Goal: Consume media (video, audio)

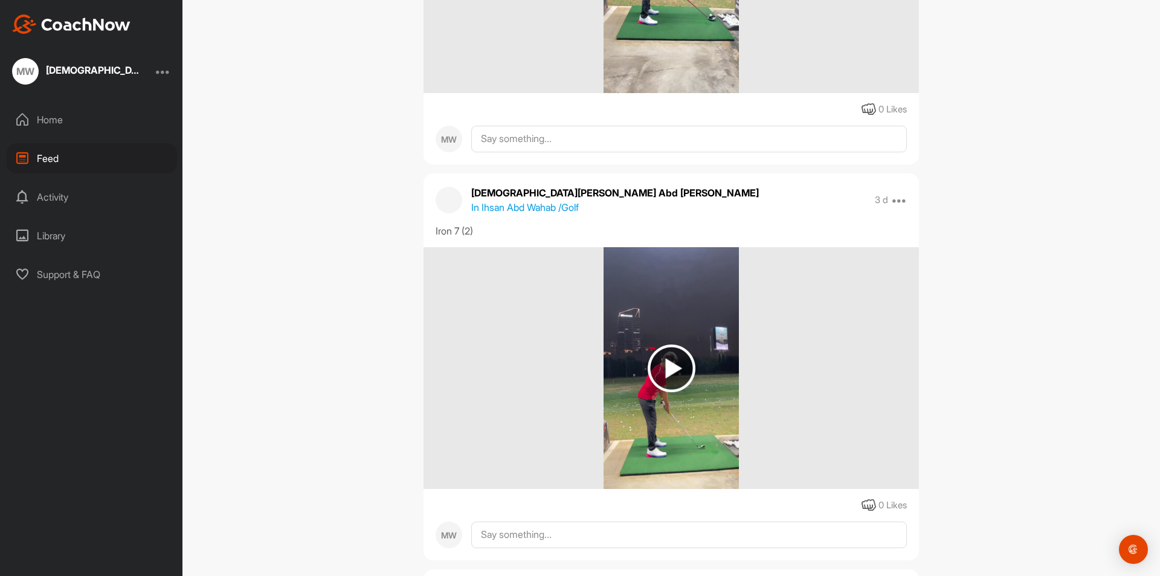
scroll to position [786, 0]
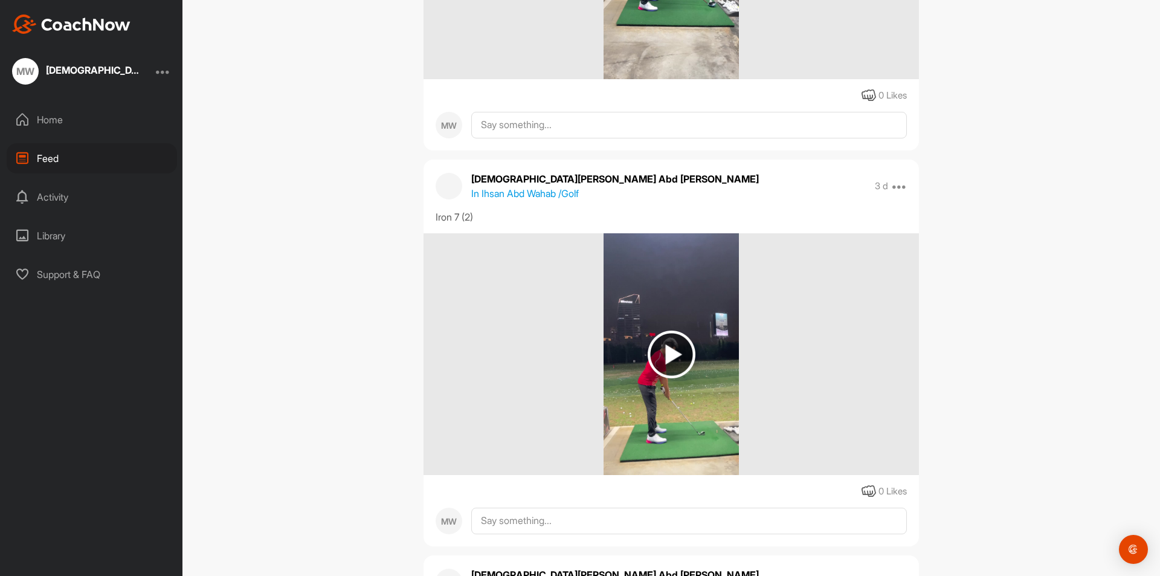
click at [677, 344] on img at bounding box center [672, 355] width 48 height 48
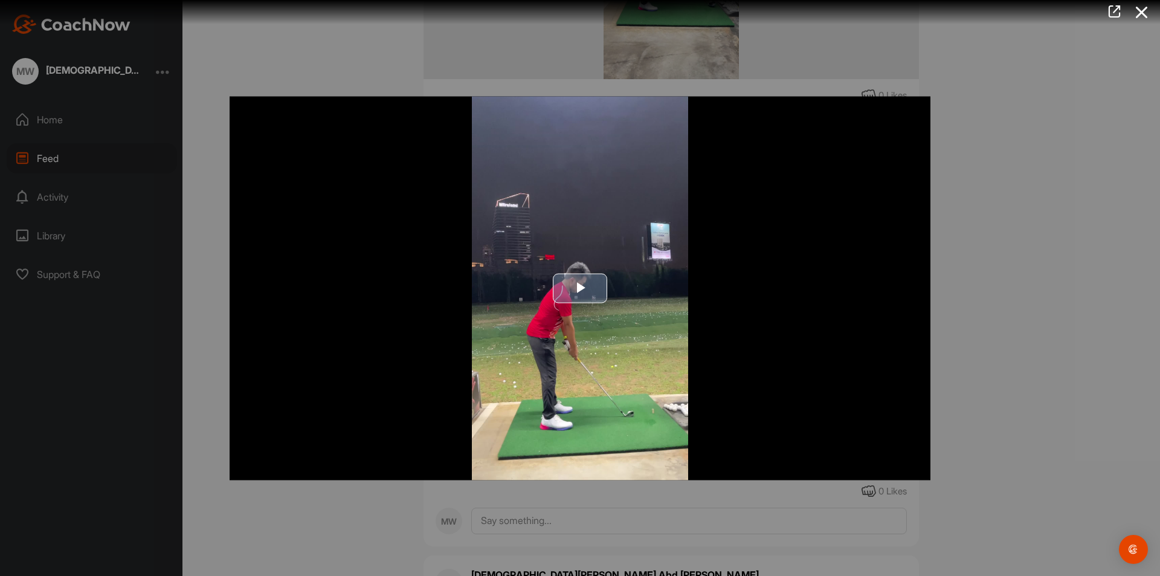
click at [580, 288] on span "Video Player" at bounding box center [580, 288] width 0 height 0
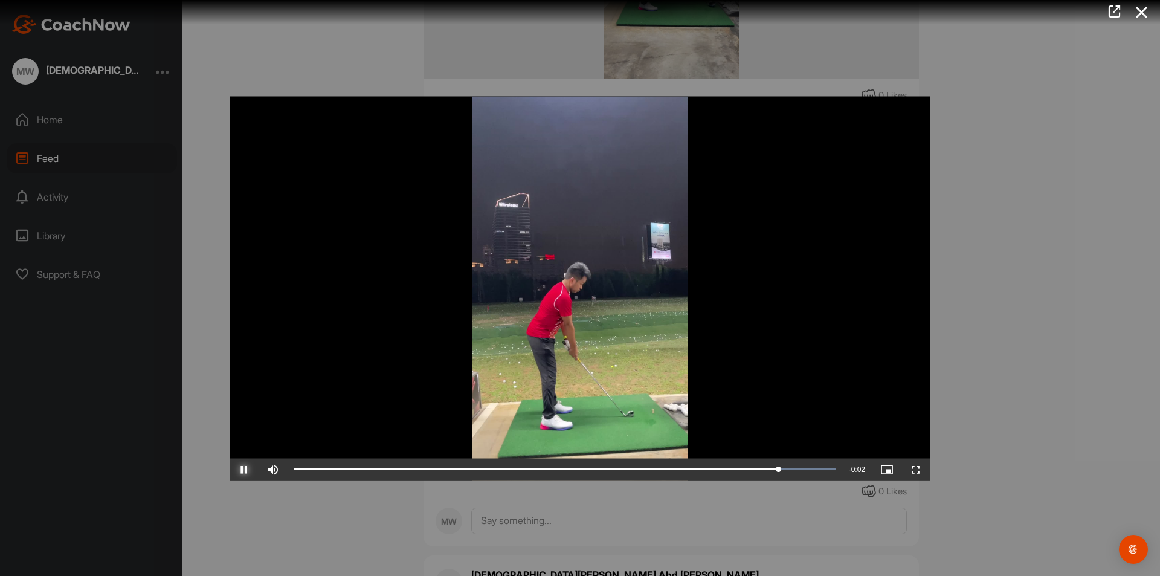
click at [247, 469] on span "Video Player" at bounding box center [244, 469] width 29 height 0
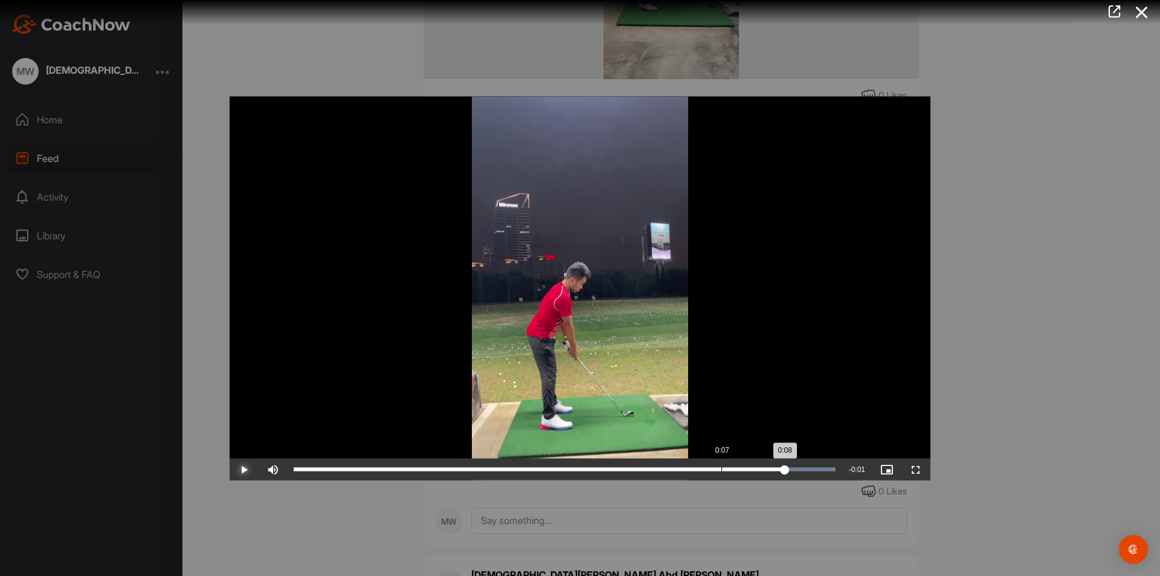
click at [712, 473] on div "Loaded : 100.00% 0:07 0:08" at bounding box center [565, 469] width 554 height 22
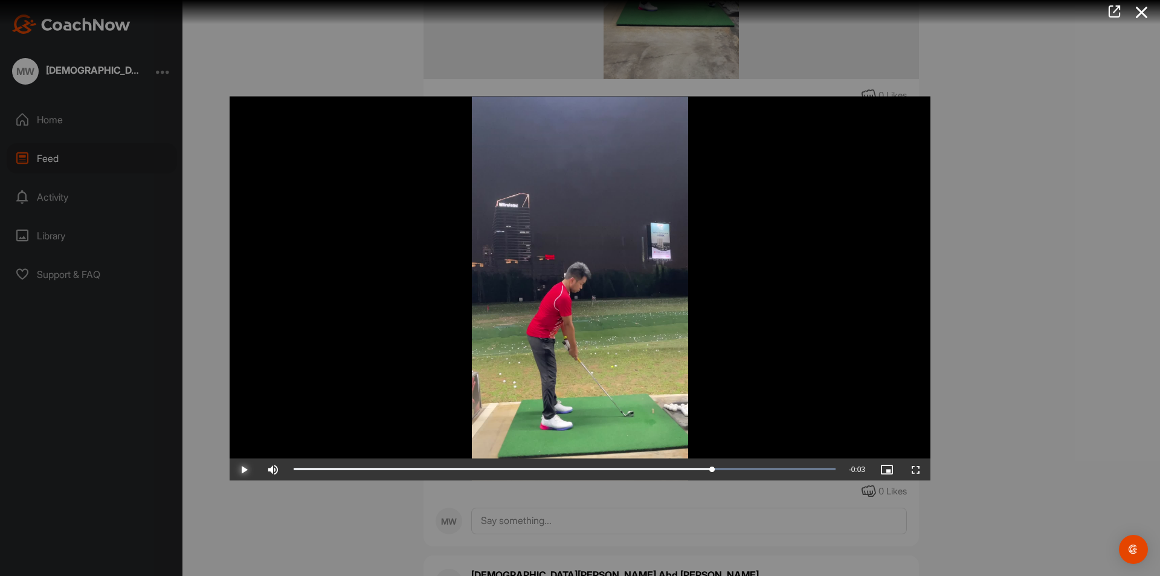
click at [242, 469] on span "Video Player" at bounding box center [244, 469] width 29 height 0
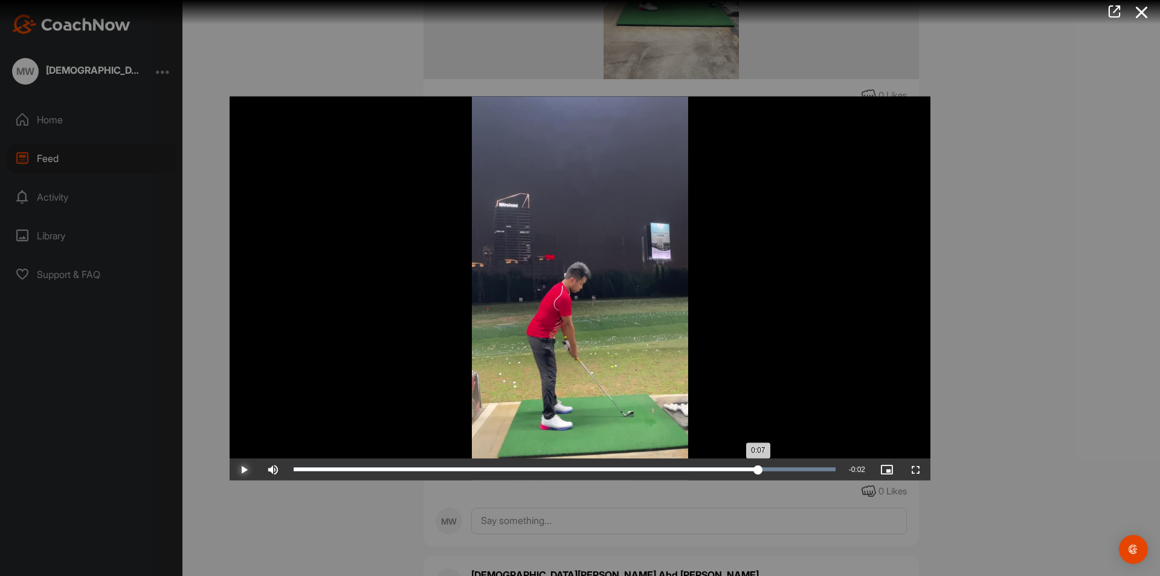
click at [758, 463] on div "Loaded : 100.00% 0:07 0:07" at bounding box center [565, 469] width 554 height 22
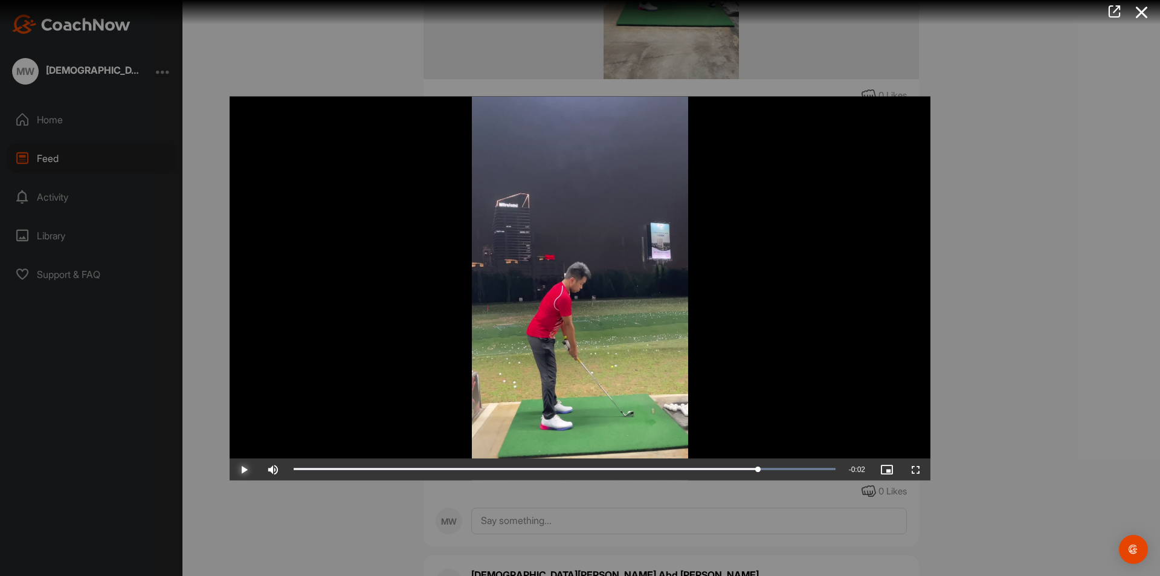
click at [244, 469] on span "Video Player" at bounding box center [244, 469] width 29 height 0
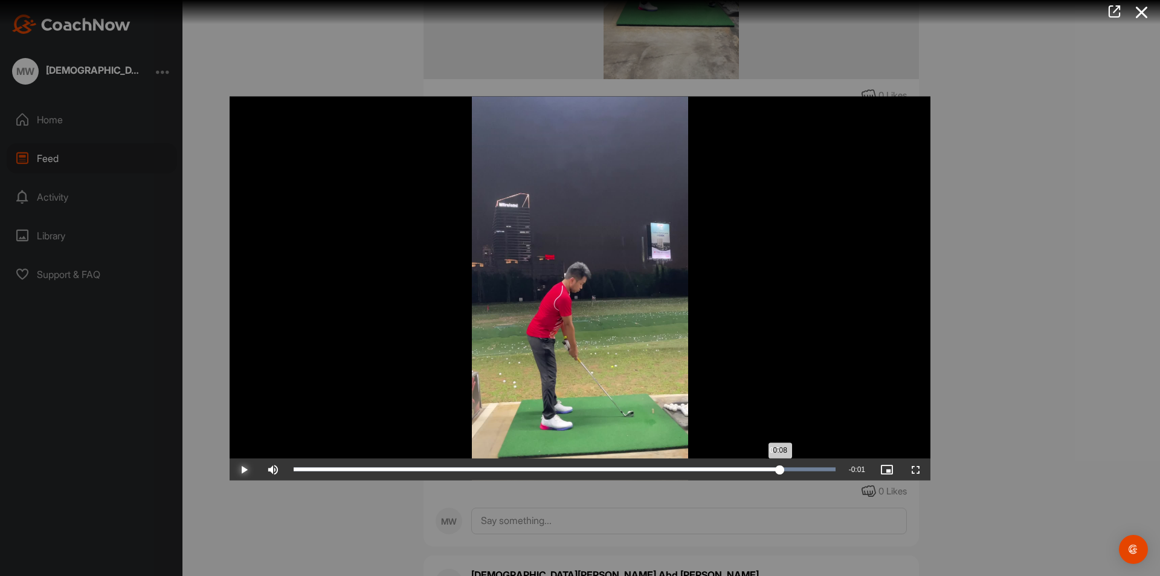
click at [775, 467] on div "0:08" at bounding box center [537, 469] width 486 height 4
click at [768, 468] on div "Loaded : 100.00% 0:07 0:08" at bounding box center [565, 469] width 542 height 4
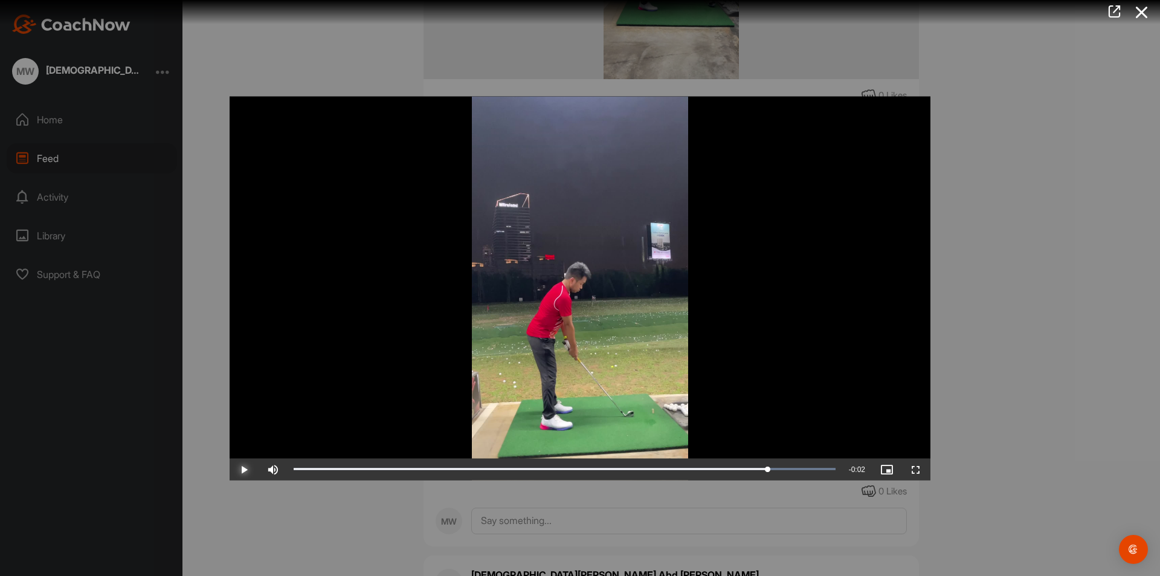
click at [243, 469] on span "Video Player" at bounding box center [244, 469] width 29 height 0
click at [244, 469] on span "Video Player" at bounding box center [244, 469] width 29 height 0
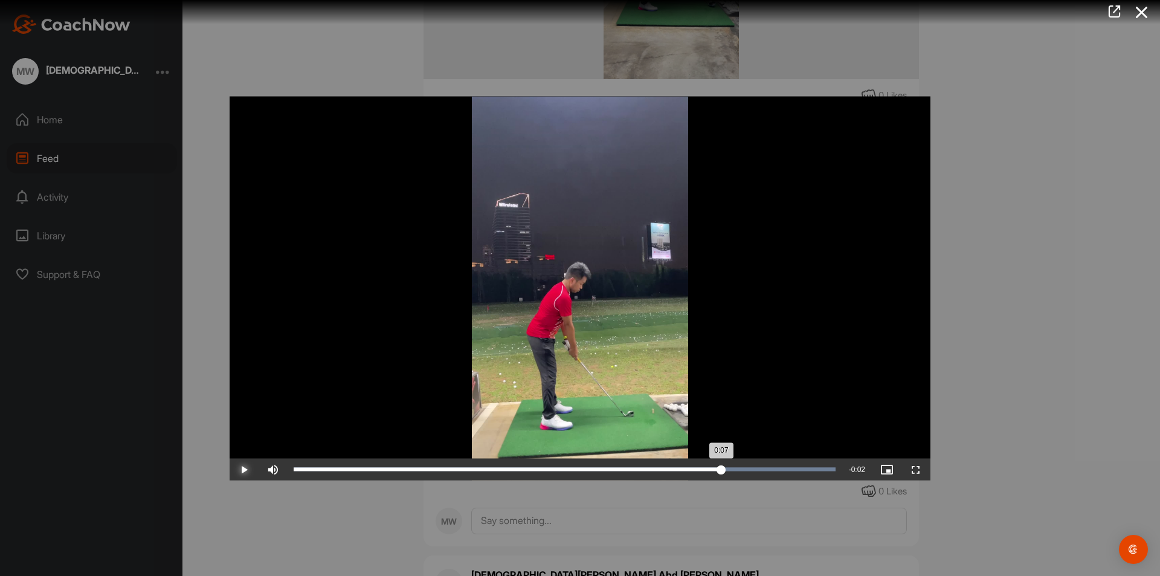
click at [721, 469] on div "Loaded : 100.00% 0:07 0:07" at bounding box center [565, 469] width 542 height 4
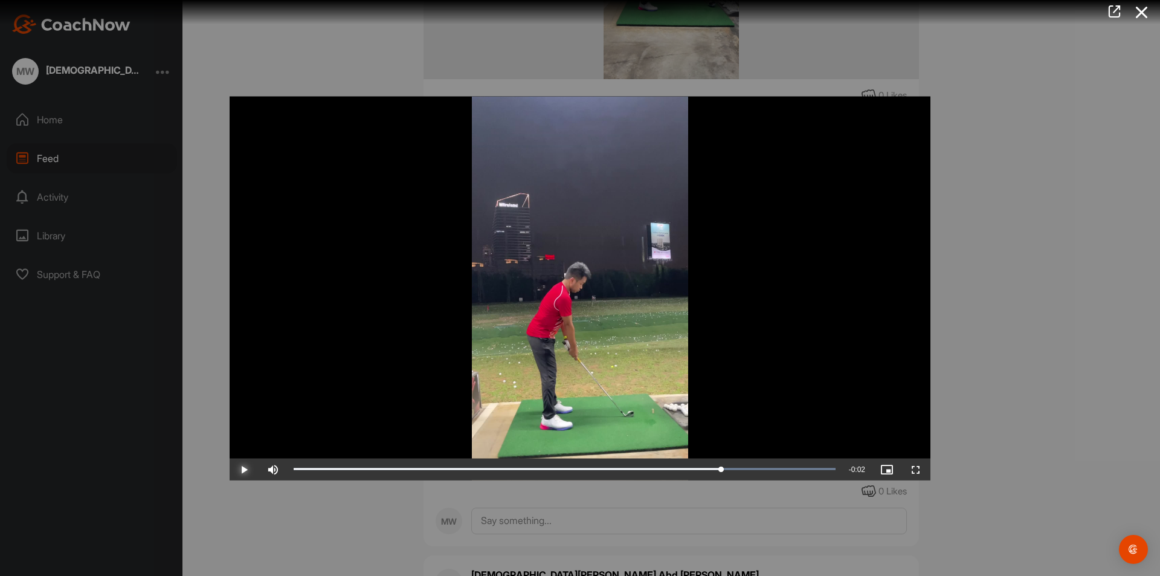
click at [249, 469] on span "Video Player" at bounding box center [244, 469] width 29 height 0
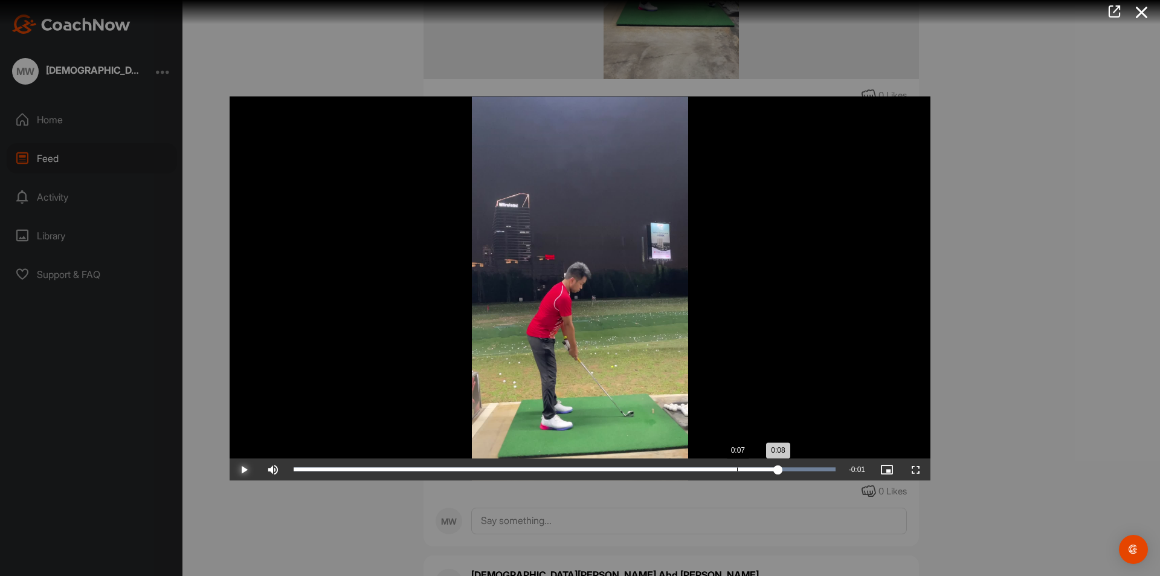
click at [737, 464] on div "Loaded : 100.00% 0:07 0:08" at bounding box center [565, 469] width 554 height 22
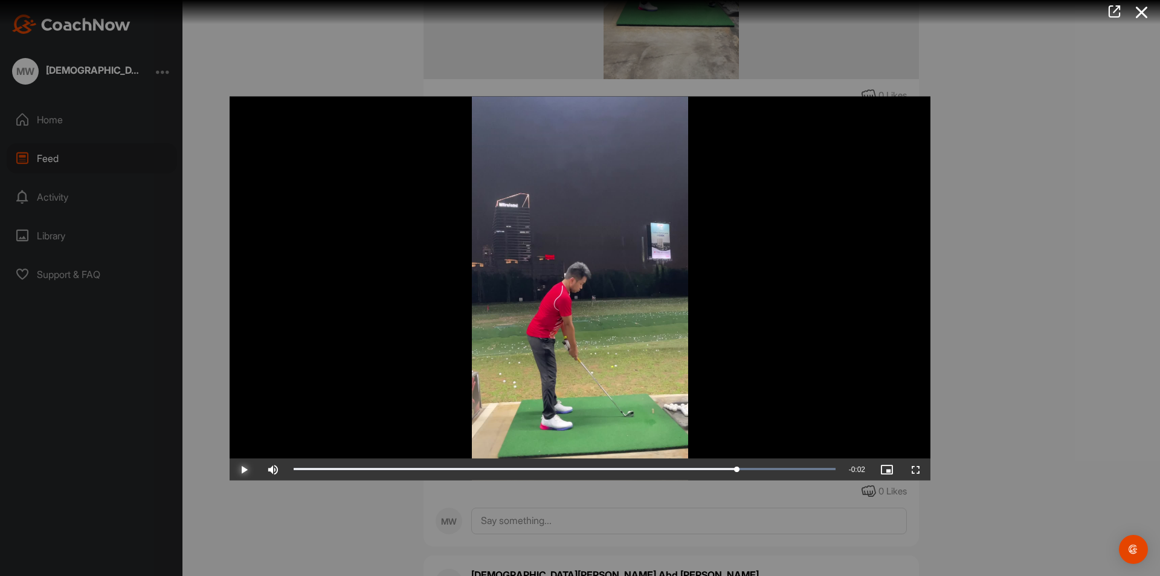
click at [239, 469] on span "Video Player" at bounding box center [244, 469] width 29 height 0
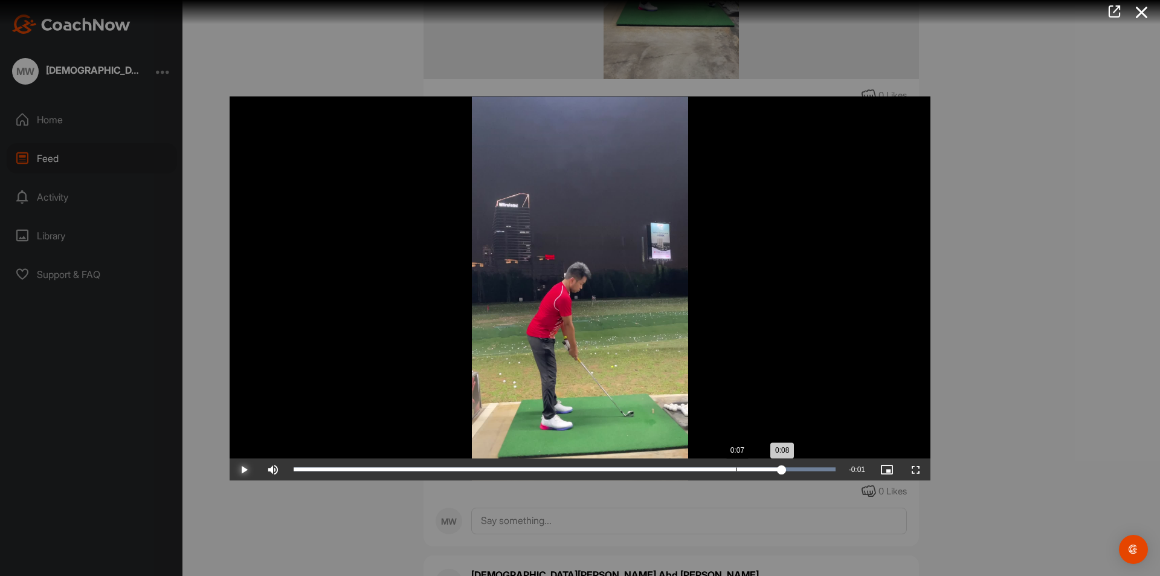
click at [737, 465] on div "Loaded : 100.00% 0:07 0:08" at bounding box center [565, 469] width 554 height 22
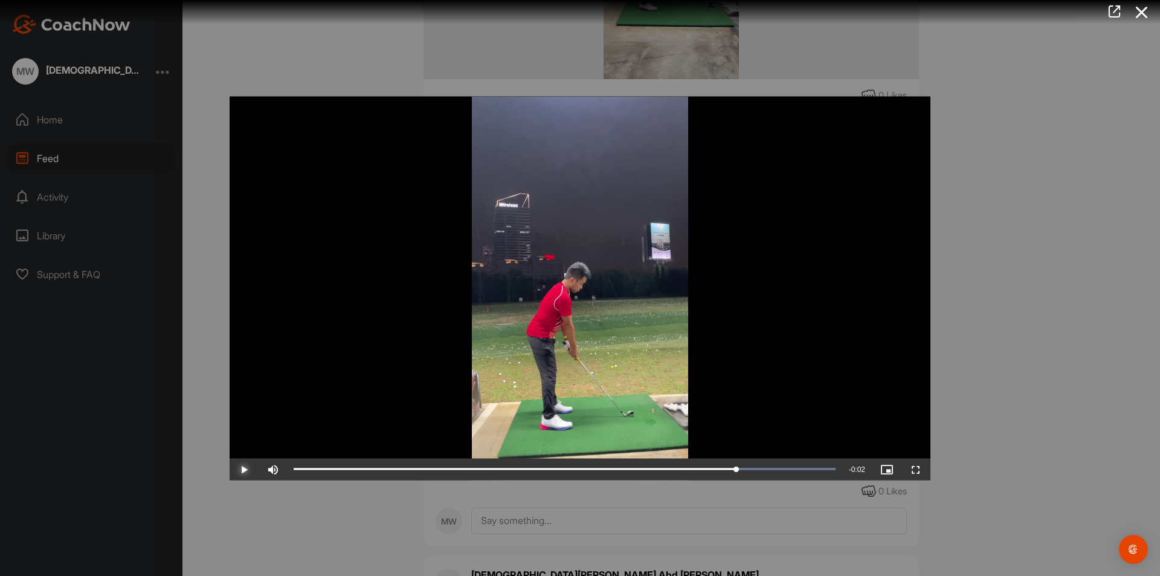
click at [237, 469] on span "Video Player" at bounding box center [244, 469] width 29 height 0
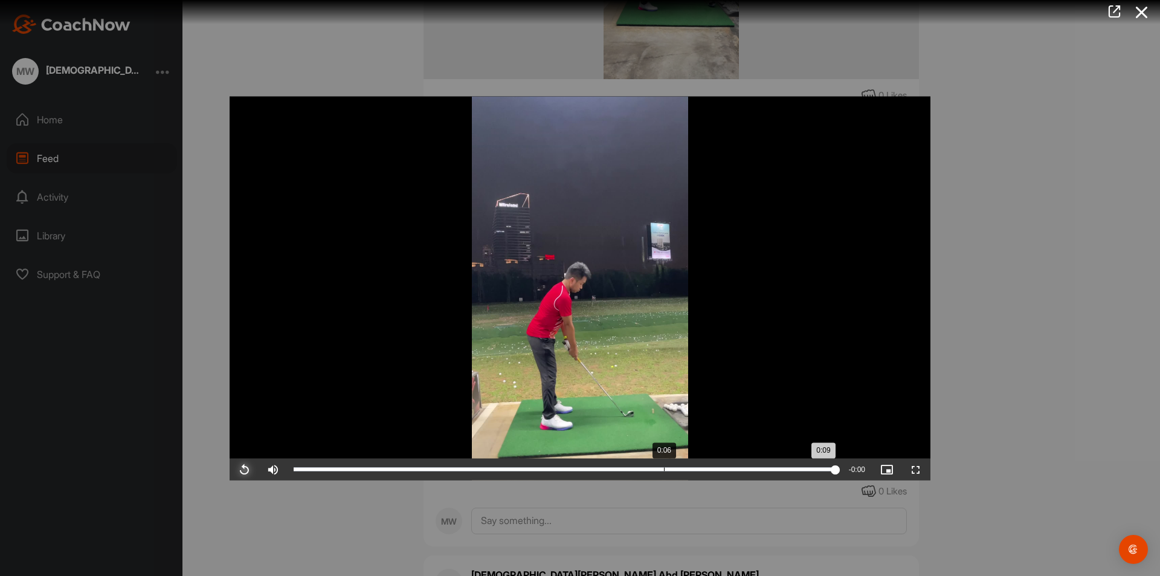
click at [665, 463] on div "Loaded : 100.00% 0:06 0:09" at bounding box center [565, 469] width 554 height 22
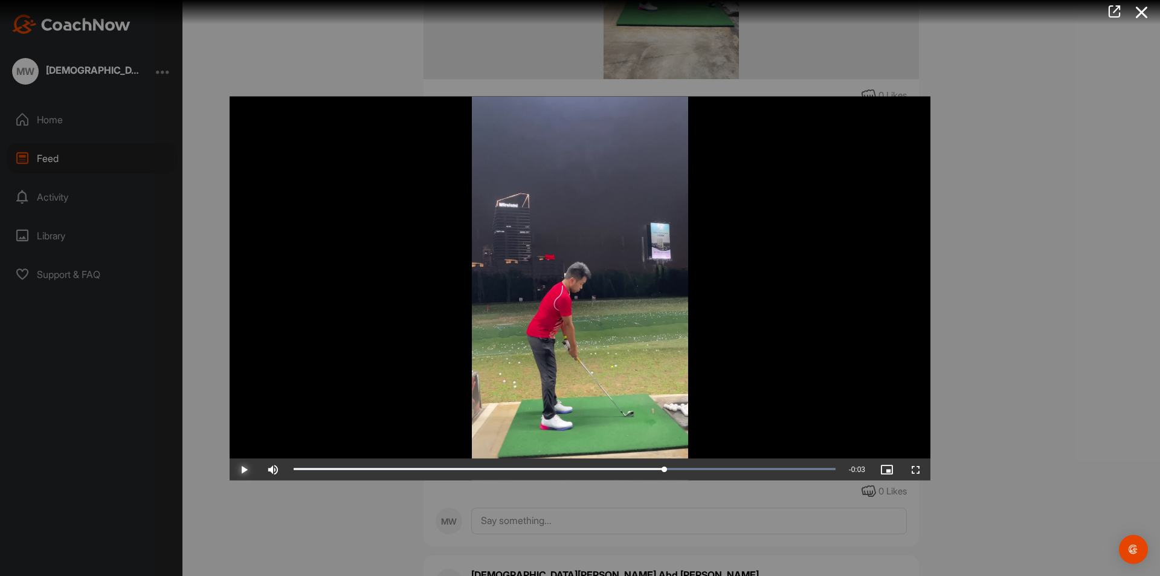
click at [250, 469] on span "Video Player" at bounding box center [244, 469] width 29 height 0
